Goal: Go to known website: Go to known website

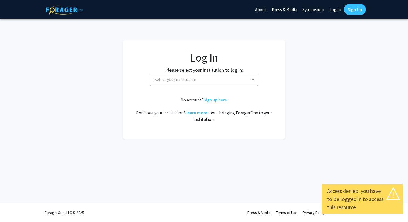
select select
